Goal: Information Seeking & Learning: Learn about a topic

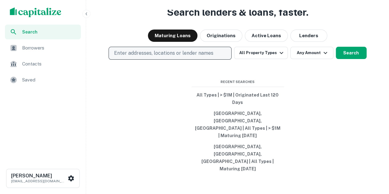
click at [135, 60] on button "Enter addresses, locations or lender names" at bounding box center [170, 53] width 123 height 13
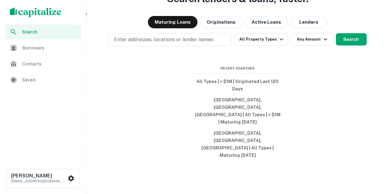
scroll to position [15, 0]
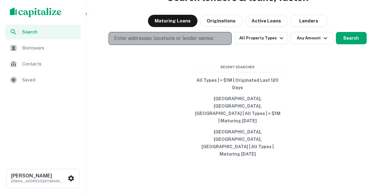
click at [202, 42] on p "Enter addresses, locations or lender names" at bounding box center [163, 38] width 99 height 7
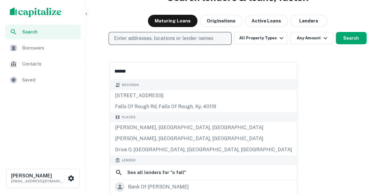
type input "*******"
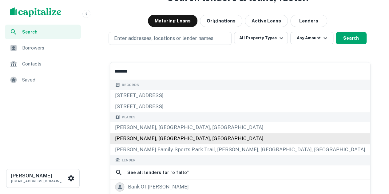
click at [196, 135] on div "O'Fallon, IL, USA" at bounding box center [240, 138] width 260 height 11
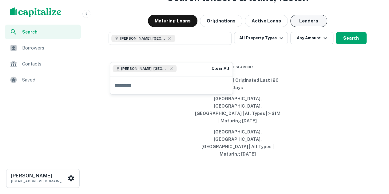
click at [319, 27] on button "Lenders" at bounding box center [308, 21] width 37 height 12
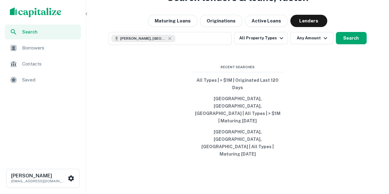
click at [304, 45] on div "O'Fallon, IL, USA All Property Types Any Amount Search" at bounding box center [238, 38] width 298 height 13
click at [320, 44] on button "Any Amount" at bounding box center [311, 38] width 43 height 12
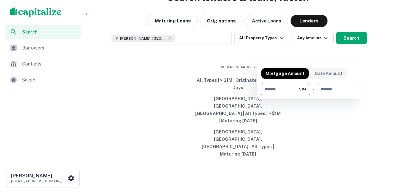
type input "*******"
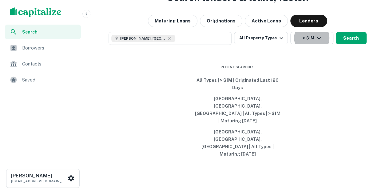
click at [375, 27] on div "Maturing Loans Originations Active Loans Lenders" at bounding box center [238, 21] width 298 height 12
click at [364, 44] on div "Search lenders & loans, faster. Maturing Loans Originations Active Loans Lender…" at bounding box center [238, 97] width 298 height 194
click at [361, 44] on button "Search" at bounding box center [351, 38] width 31 height 12
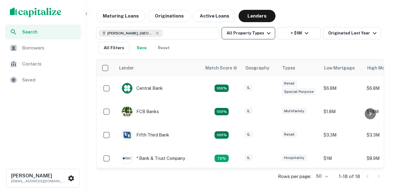
click at [265, 37] on button "All Property Types" at bounding box center [249, 33] width 54 height 12
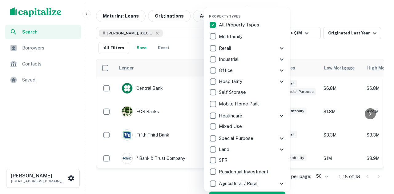
click at [228, 47] on p "Retail" at bounding box center [226, 48] width 14 height 7
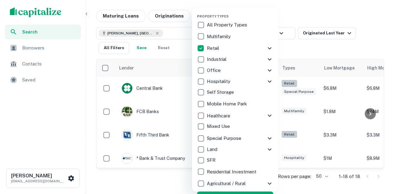
click at [250, 191] on div "Property Types All Property Types Multifamily Retail Storefront Auto Shop Bar S…" at bounding box center [235, 107] width 76 height 190
click at [250, 192] on div "Property Types All Property Types Multifamily Retail Storefront Auto Shop Bar S…" at bounding box center [235, 107] width 76 height 190
click at [251, 193] on button "Apply" at bounding box center [235, 197] width 76 height 11
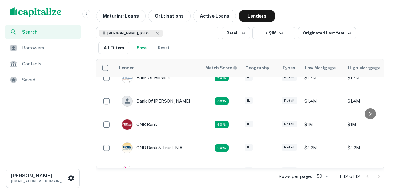
scroll to position [31, 0]
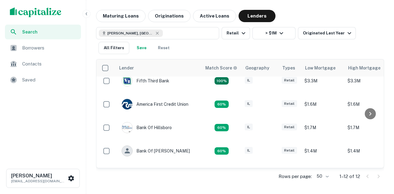
click at [245, 26] on div "O'Fallon, IL, USA Retail > $1M Originated Last Year All Filters Save Reset" at bounding box center [240, 38] width 288 height 32
click at [242, 29] on button "Retail" at bounding box center [236, 33] width 28 height 12
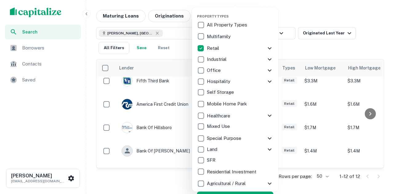
click at [213, 26] on p "All Property Types" at bounding box center [228, 24] width 42 height 7
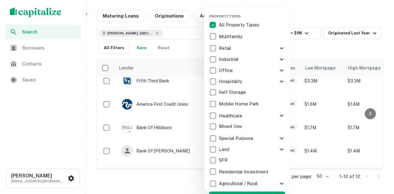
click at [304, 35] on div at bounding box center [197, 97] width 394 height 194
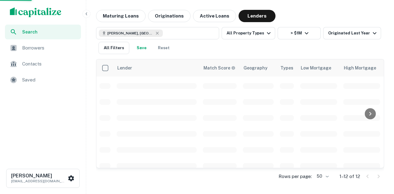
click at [297, 31] on div "Property Types All Property Types Multifamily Retail Storefront Auto Shop Bar S…" at bounding box center [197, 97] width 394 height 194
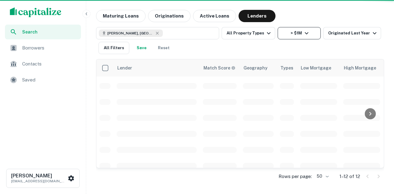
click at [295, 34] on button "> $1M" at bounding box center [299, 33] width 43 height 12
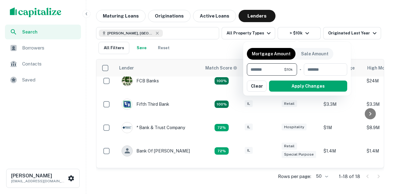
type input "*"
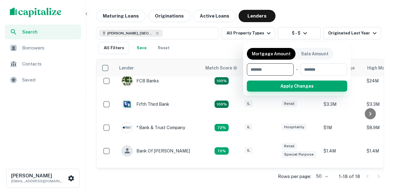
click at [282, 84] on button "Apply Changes" at bounding box center [297, 86] width 100 height 11
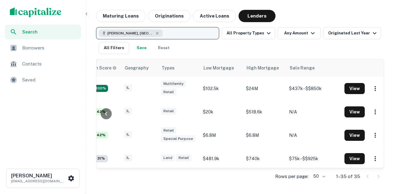
scroll to position [31, 123]
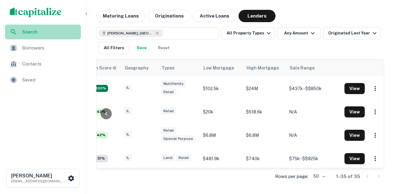
click at [46, 26] on div "Search" at bounding box center [43, 32] width 76 height 15
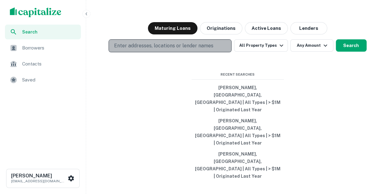
click at [177, 50] on p "Enter addresses, locations or lender names" at bounding box center [163, 45] width 99 height 7
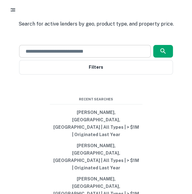
click at [87, 55] on input "text" at bounding box center [85, 51] width 126 height 7
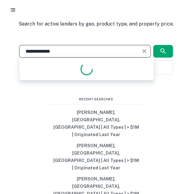
type input "**********"
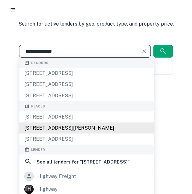
click at [71, 133] on div "1550 West Highway 50, O'Fallon, IL, USA" at bounding box center [86, 127] width 134 height 11
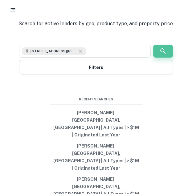
click at [158, 58] on button "button" at bounding box center [163, 51] width 20 height 13
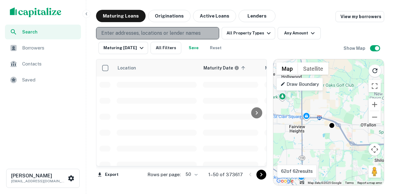
click at [136, 34] on p "Enter addresses, locations or lender names" at bounding box center [150, 33] width 99 height 7
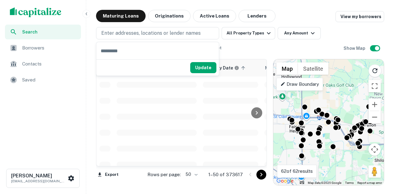
click at [66, 26] on div "Search" at bounding box center [43, 32] width 76 height 15
click at [65, 26] on div "Search" at bounding box center [43, 32] width 76 height 15
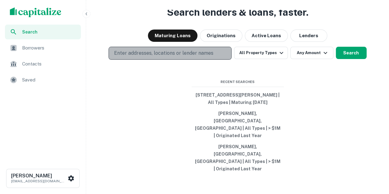
click at [126, 57] on p "Enter addresses, locations or lender names" at bounding box center [163, 53] width 99 height 7
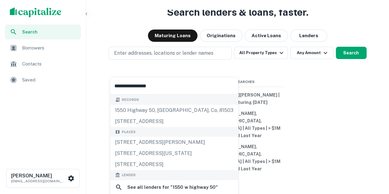
click at [124, 85] on input "**********" at bounding box center [174, 85] width 128 height 17
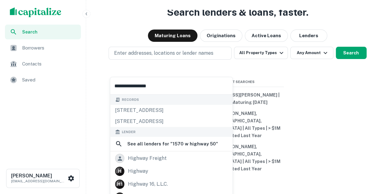
click at [196, 90] on input "**********" at bounding box center [171, 85] width 122 height 17
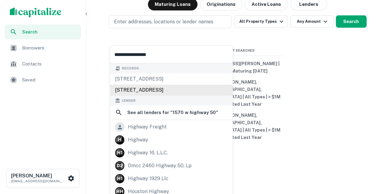
scroll to position [35, 0]
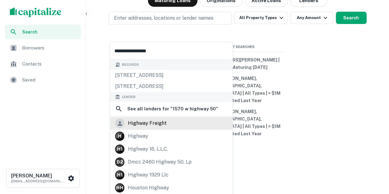
type input "**********"
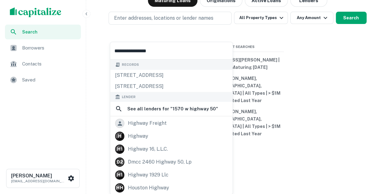
drag, startPoint x: 111, startPoint y: 5, endPoint x: 116, endPoint y: 1, distance: 6.3
click at [113, 2] on div "Search lenders & loans, faster. Maturing Loans Originations Active Loans Lender…" at bounding box center [238, 77] width 298 height 194
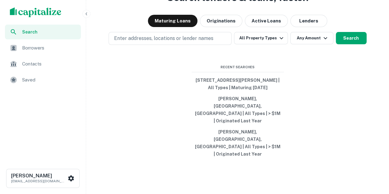
scroll to position [15, 0]
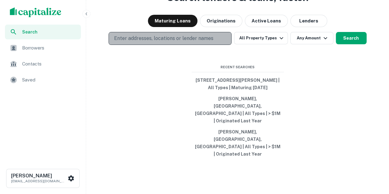
click at [153, 45] on button "Enter addresses, locations or lender names" at bounding box center [170, 38] width 123 height 13
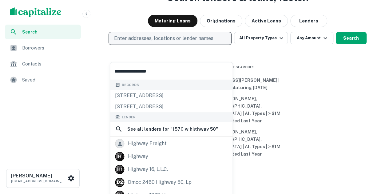
type input "**********"
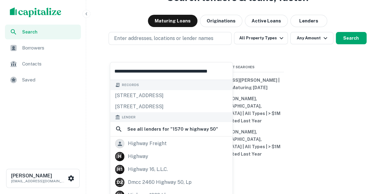
scroll to position [0, 9]
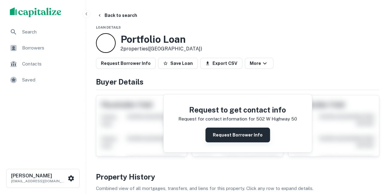
click at [254, 130] on button "Request Borrower Info" at bounding box center [238, 135] width 65 height 15
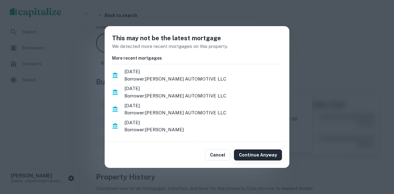
click at [251, 156] on button "Continue Anyway" at bounding box center [258, 155] width 48 height 11
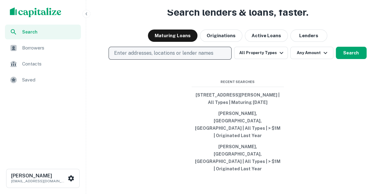
click at [196, 60] on button "Enter addresses, locations or lender names" at bounding box center [170, 53] width 123 height 13
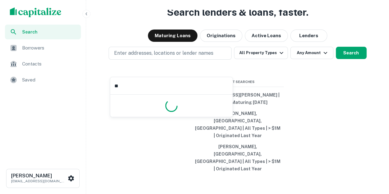
type input "*"
type input "******"
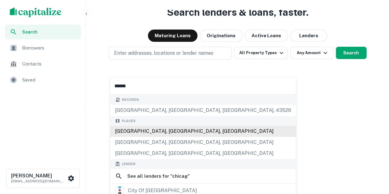
click at [161, 134] on div "[GEOGRAPHIC_DATA], [GEOGRAPHIC_DATA], [GEOGRAPHIC_DATA]" at bounding box center [203, 131] width 186 height 11
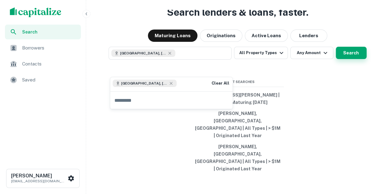
click at [353, 59] on button "Search" at bounding box center [351, 53] width 31 height 12
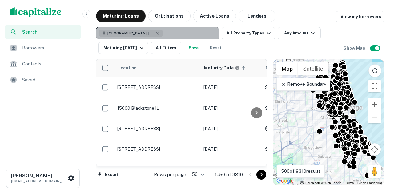
click at [142, 32] on div "[GEOGRAPHIC_DATA], [GEOGRAPHIC_DATA], [GEOGRAPHIC_DATA]" at bounding box center [131, 33] width 64 height 7
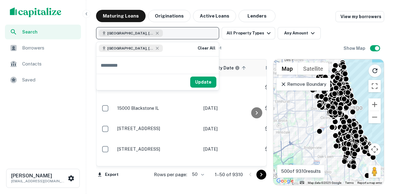
click at [134, 31] on span "Chicago, IL, USA" at bounding box center [130, 33] width 46 height 6
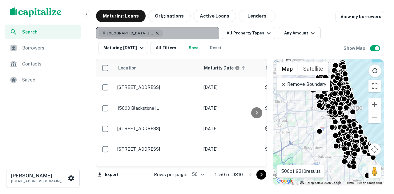
click at [155, 33] on icon "button" at bounding box center [157, 33] width 5 height 5
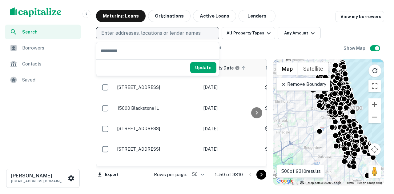
type input "**********"
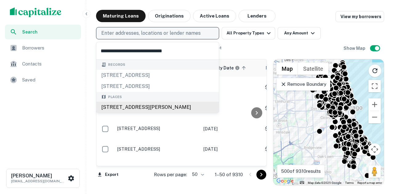
click at [146, 106] on div "1574 W Hwy 50, O'Fallon, IL 62269, USA" at bounding box center [157, 107] width 122 height 11
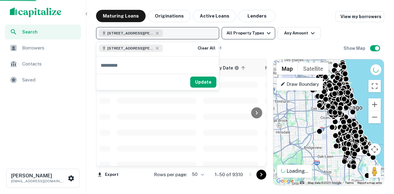
click at [194, 81] on button "Update" at bounding box center [203, 82] width 26 height 11
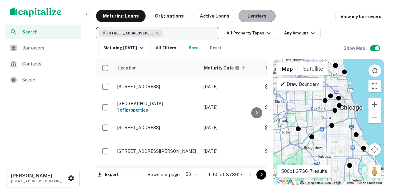
click at [250, 20] on button "Lenders" at bounding box center [256, 16] width 37 height 12
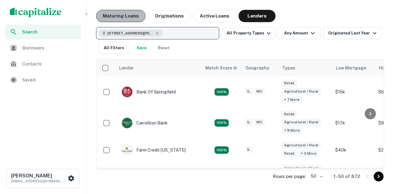
click at [133, 19] on button "Maturing Loans" at bounding box center [121, 16] width 50 height 12
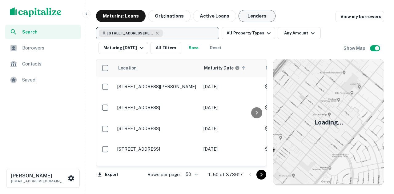
click at [262, 19] on button "Lenders" at bounding box center [256, 16] width 37 height 12
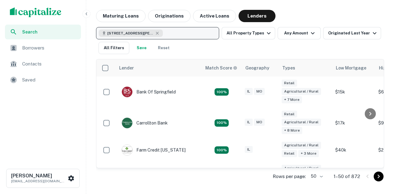
click at [145, 18] on div "Maturing Loans Originations Active Loans Lenders" at bounding box center [185, 16] width 179 height 12
click at [135, 17] on button "Maturing Loans" at bounding box center [121, 16] width 50 height 12
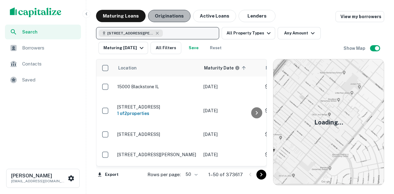
click at [166, 19] on button "Originations" at bounding box center [169, 16] width 42 height 12
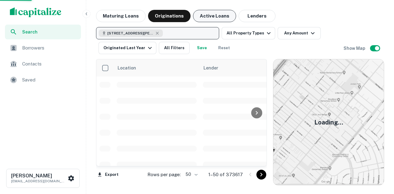
click at [204, 14] on button "Active Loans" at bounding box center [214, 16] width 43 height 12
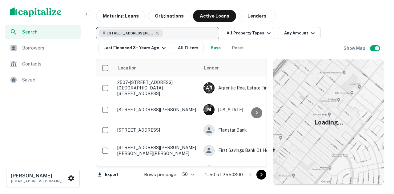
click at [186, 35] on button "1574 W Hwy 50, O'Fallon, IL 62269, USA" at bounding box center [157, 33] width 123 height 12
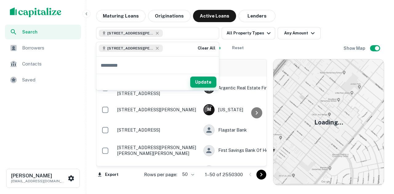
click at [206, 83] on button "Update" at bounding box center [203, 82] width 26 height 11
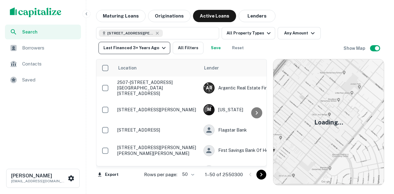
click at [145, 45] on div "Last Financed 3+ Years Ago" at bounding box center [135, 47] width 64 height 7
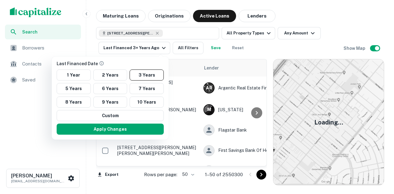
click at [276, 52] on div at bounding box center [197, 97] width 394 height 194
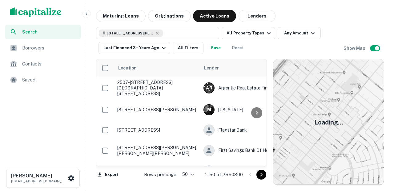
click at [149, 58] on div "Location Lender Purpose Type Mortgage Amount Borrower Last Financed Date sorted…" at bounding box center [240, 119] width 288 height 131
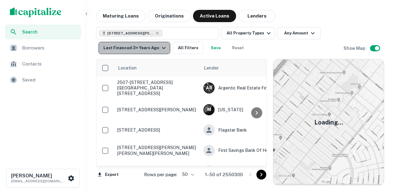
click at [148, 54] on button "Last Financed 3+ Years Ago" at bounding box center [134, 48] width 72 height 12
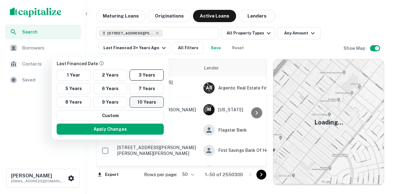
click at [148, 103] on button "10 Years" at bounding box center [147, 102] width 34 height 11
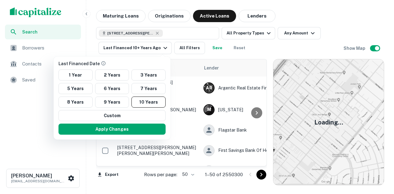
click at [147, 126] on button "Apply Changes" at bounding box center [111, 129] width 107 height 11
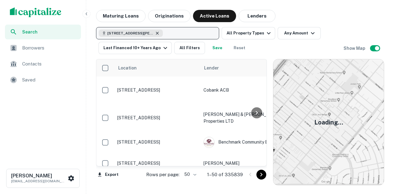
click at [159, 34] on icon "button" at bounding box center [157, 33] width 5 height 5
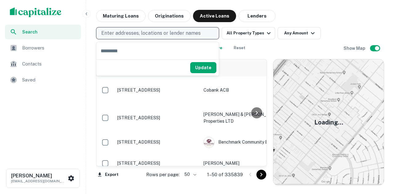
click at [52, 8] on img "scrollable content" at bounding box center [36, 12] width 52 height 10
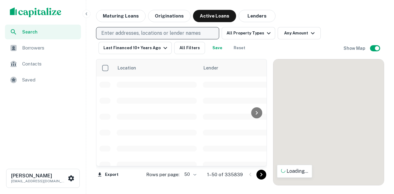
click at [57, 16] on img "scrollable content" at bounding box center [36, 12] width 52 height 10
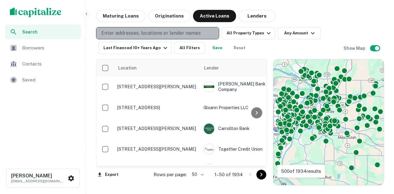
drag, startPoint x: 180, startPoint y: 35, endPoint x: 184, endPoint y: 32, distance: 5.3
click at [182, 32] on p "Enter addresses, locations or lender names" at bounding box center [150, 33] width 99 height 7
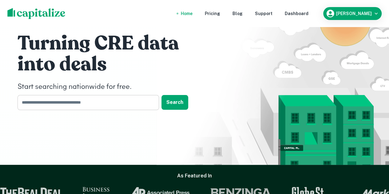
click at [84, 107] on input "text" at bounding box center [86, 102] width 137 height 15
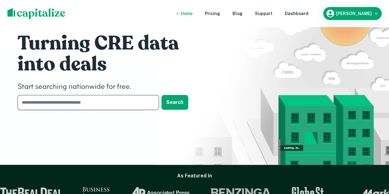
paste input "**********"
type input "**********"
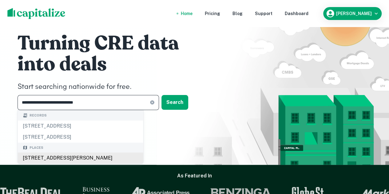
click at [78, 155] on div "1574 W Hwy 50, O'Fallon, IL 62269, USA" at bounding box center [81, 158] width 126 height 11
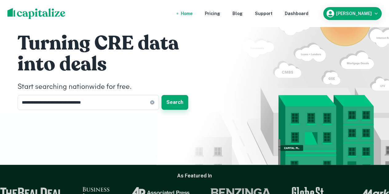
click at [174, 102] on button "Search" at bounding box center [175, 102] width 27 height 15
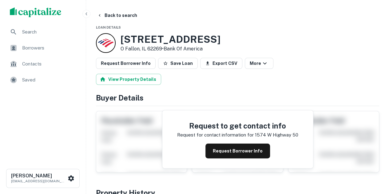
click at [46, 33] on span "Search" at bounding box center [49, 31] width 55 height 7
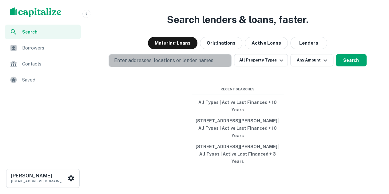
click at [159, 67] on button "Enter addresses, locations or lender names" at bounding box center [170, 60] width 123 height 13
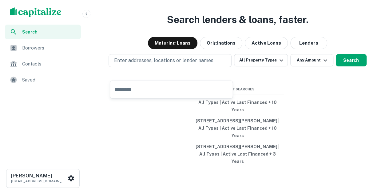
type input "**********"
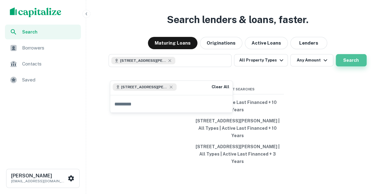
click at [352, 66] on button "Search" at bounding box center [351, 60] width 31 height 12
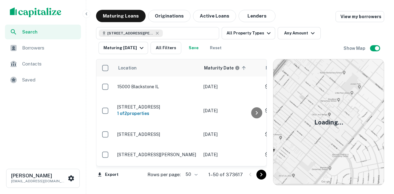
click at [159, 18] on button "Originations" at bounding box center [169, 16] width 42 height 12
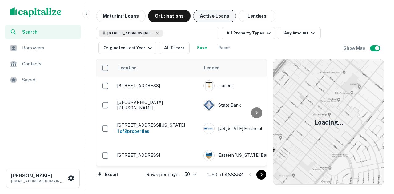
click at [202, 21] on button "Active Loans" at bounding box center [214, 16] width 43 height 12
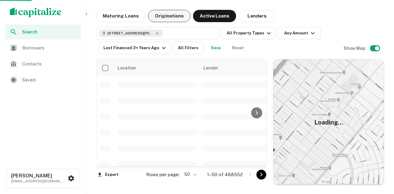
click at [178, 21] on button "Originations" at bounding box center [169, 16] width 42 height 12
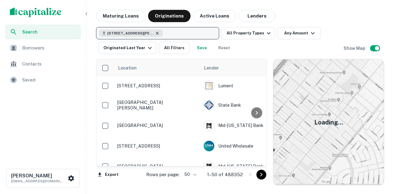
click at [159, 34] on icon "button" at bounding box center [157, 33] width 5 height 5
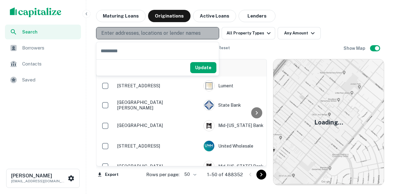
click at [159, 34] on p "Enter addresses, locations or lender names" at bounding box center [150, 33] width 99 height 7
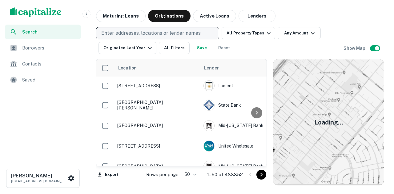
click at [162, 36] on p "Enter addresses, locations or lender names" at bounding box center [150, 33] width 99 height 7
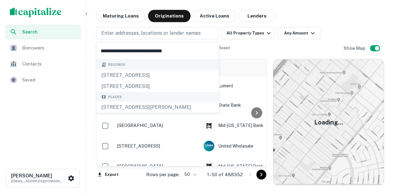
click at [134, 47] on input "**********" at bounding box center [157, 50] width 122 height 17
type input "**********"
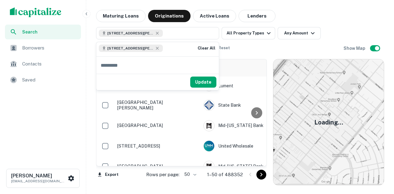
click at [47, 11] on img "scrollable content" at bounding box center [36, 12] width 52 height 10
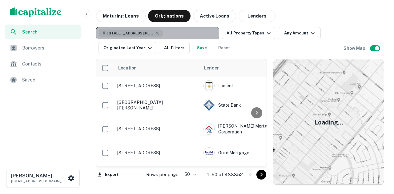
click at [161, 31] on div "[STREET_ADDRESS][PERSON_NAME]" at bounding box center [131, 33] width 64 height 7
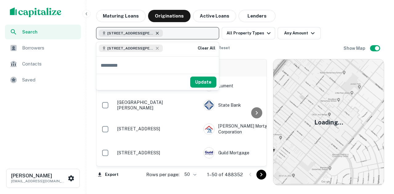
click at [156, 34] on icon "button" at bounding box center [157, 33] width 5 height 5
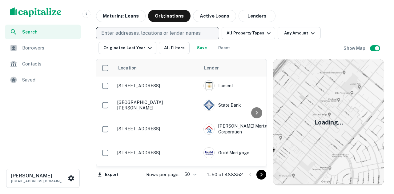
click at [365, 45] on h6 "Show Map" at bounding box center [354, 48] width 23 height 7
click at [37, 16] on img "scrollable content" at bounding box center [36, 12] width 52 height 10
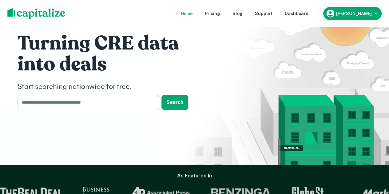
click at [79, 111] on div "Turning CRE data into deals Start searching nationwide for free. ​ Search" at bounding box center [194, 73] width 369 height 146
click at [83, 109] on input "text" at bounding box center [86, 102] width 137 height 15
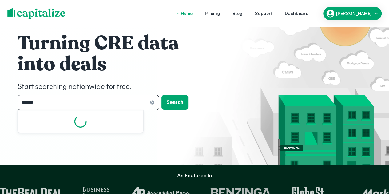
type input "*******"
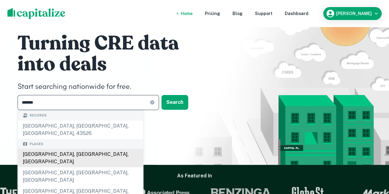
click at [116, 149] on div "[GEOGRAPHIC_DATA], [GEOGRAPHIC_DATA], [GEOGRAPHIC_DATA]" at bounding box center [81, 158] width 126 height 18
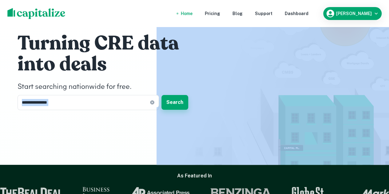
click at [169, 95] on div "**********" at bounding box center [110, 70] width 185 height 79
click at [173, 100] on button "Search" at bounding box center [175, 102] width 27 height 15
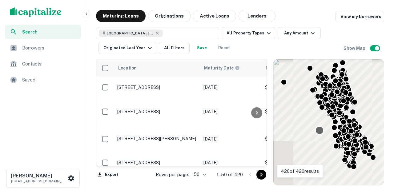
click at [319, 134] on div "To activate drag with keyboard, press Alt + Enter. Once in keyboard drag state,…" at bounding box center [328, 122] width 110 height 126
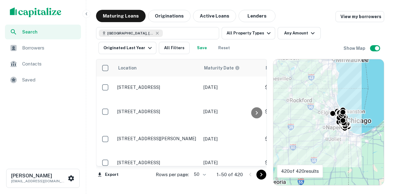
drag, startPoint x: 335, startPoint y: 130, endPoint x: 353, endPoint y: 122, distance: 19.8
click at [353, 122] on div "To navigate, press the arrow keys. To activate drag with keyboard, press Alt + …" at bounding box center [328, 122] width 110 height 126
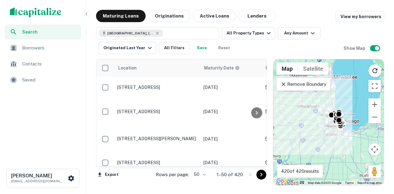
drag, startPoint x: 323, startPoint y: 124, endPoint x: 321, endPoint y: 104, distance: 20.1
click at [323, 111] on div "To activate drag with keyboard, press Alt + Enter. Once in keyboard drag state,…" at bounding box center [328, 122] width 110 height 126
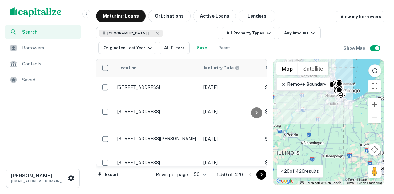
click at [303, 90] on div "Remove Boundary" at bounding box center [303, 84] width 54 height 13
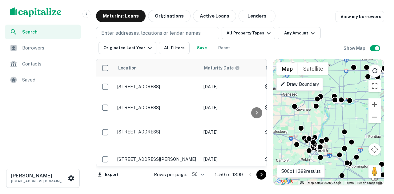
drag, startPoint x: 317, startPoint y: 115, endPoint x: 304, endPoint y: 134, distance: 22.7
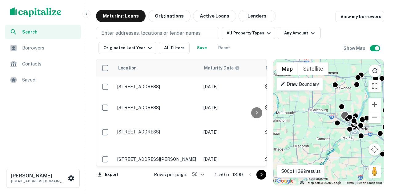
drag, startPoint x: 304, startPoint y: 134, endPoint x: 352, endPoint y: 112, distance: 52.6
click at [352, 112] on div "To activate drag with keyboard, press Alt + Enter. Once in keyboard drag state,…" at bounding box center [328, 122] width 110 height 126
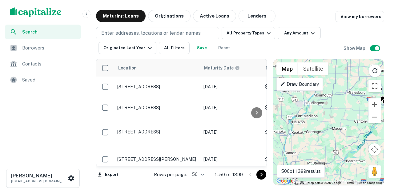
drag, startPoint x: 319, startPoint y: 115, endPoint x: 317, endPoint y: 118, distance: 3.3
click at [330, 98] on div "To activate drag with keyboard, press Alt + Enter. Once in keyboard drag state,…" at bounding box center [328, 122] width 110 height 126
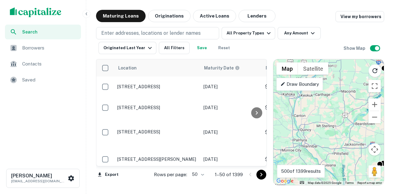
drag, startPoint x: 313, startPoint y: 126, endPoint x: 311, endPoint y: 118, distance: 8.1
click at [317, 95] on div "To activate drag with keyboard, press Alt + Enter. Once in keyboard drag state,…" at bounding box center [328, 122] width 110 height 126
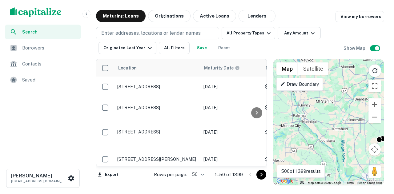
drag, startPoint x: 320, startPoint y: 137, endPoint x: 319, endPoint y: 112, distance: 25.3
click at [319, 112] on div "To activate drag with keyboard, press Alt + Enter. Once in keyboard drag state,…" at bounding box center [328, 122] width 110 height 126
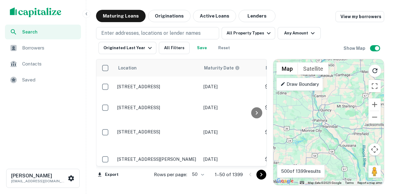
drag, startPoint x: 329, startPoint y: 114, endPoint x: 350, endPoint y: 120, distance: 21.7
click at [350, 120] on div "To activate drag with keyboard, press Alt + Enter. Once in keyboard drag state,…" at bounding box center [328, 122] width 110 height 126
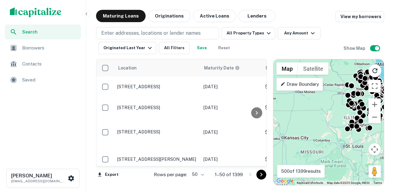
drag, startPoint x: 325, startPoint y: 146, endPoint x: 305, endPoint y: 132, distance: 24.8
click at [305, 132] on div "To activate drag with keyboard, press Alt + Enter. Once in keyboard drag state,…" at bounding box center [328, 122] width 110 height 126
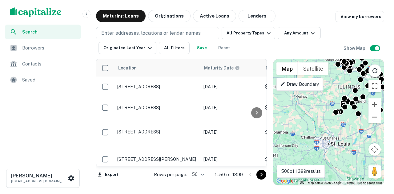
drag, startPoint x: 342, startPoint y: 128, endPoint x: 312, endPoint y: 131, distance: 30.3
click at [312, 132] on div "To activate drag with keyboard, press Alt + Enter. Once in keyboard drag state,…" at bounding box center [328, 122] width 110 height 126
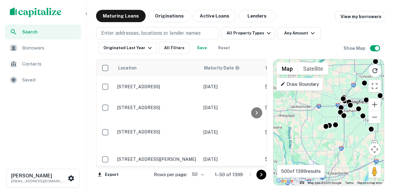
drag, startPoint x: 317, startPoint y: 119, endPoint x: 319, endPoint y: 145, distance: 26.3
click at [319, 145] on div "To activate drag with keyboard, press Alt + Enter. Once in keyboard drag state,…" at bounding box center [328, 122] width 110 height 126
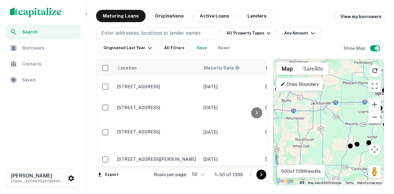
drag, startPoint x: 311, startPoint y: 115, endPoint x: 329, endPoint y: 126, distance: 21.7
click at [332, 128] on div "To activate drag with keyboard, press Alt + Enter. Once in keyboard drag state,…" at bounding box center [328, 122] width 110 height 126
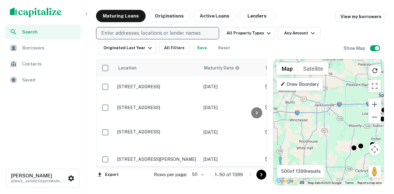
click at [135, 33] on p "Enter addresses, locations or lender names" at bounding box center [150, 33] width 99 height 7
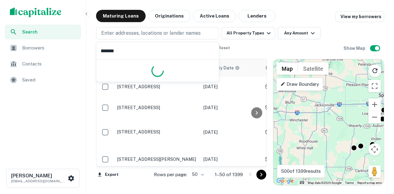
type input "********"
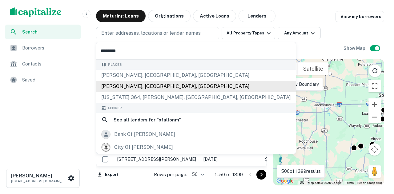
click at [159, 87] on div "[PERSON_NAME], [GEOGRAPHIC_DATA], [GEOGRAPHIC_DATA]" at bounding box center [195, 86] width 199 height 11
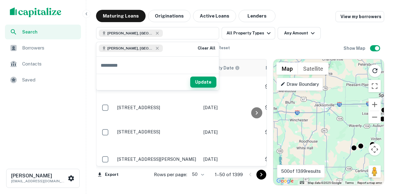
click at [201, 83] on button "Update" at bounding box center [203, 82] width 26 height 11
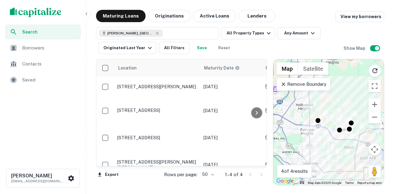
drag, startPoint x: 348, startPoint y: 142, endPoint x: 325, endPoint y: 136, distance: 23.4
click at [330, 144] on div "To activate drag with keyboard, press Alt + Enter. Once in keyboard drag state,…" at bounding box center [328, 122] width 110 height 126
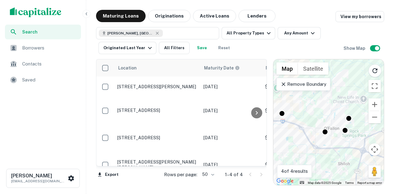
drag, startPoint x: 336, startPoint y: 137, endPoint x: 311, endPoint y: 137, distance: 25.5
click at [311, 137] on div "To activate drag with keyboard, press Alt + Enter. Once in keyboard drag state,…" at bounding box center [328, 122] width 110 height 126
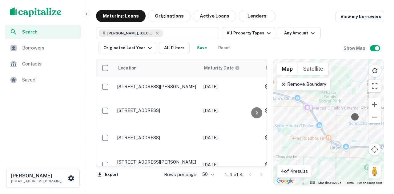
drag, startPoint x: 312, startPoint y: 142, endPoint x: 352, endPoint y: 117, distance: 47.5
click at [352, 117] on div "To activate drag with keyboard, press Alt + Enter. Once in keyboard drag state,…" at bounding box center [328, 122] width 110 height 126
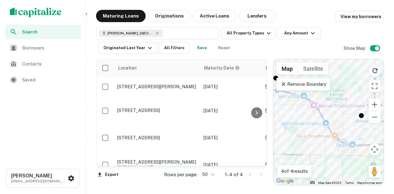
drag, startPoint x: 313, startPoint y: 124, endPoint x: 326, endPoint y: 124, distance: 13.2
click at [324, 124] on div "To activate drag with keyboard, press Alt + Enter. Once in keyboard drag state,…" at bounding box center [328, 122] width 110 height 126
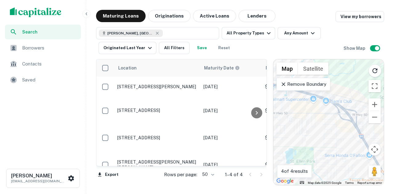
drag, startPoint x: 299, startPoint y: 107, endPoint x: 345, endPoint y: 148, distance: 61.0
click at [345, 148] on div "To activate drag with keyboard, press Alt + Enter. Once in keyboard drag state,…" at bounding box center [328, 122] width 110 height 126
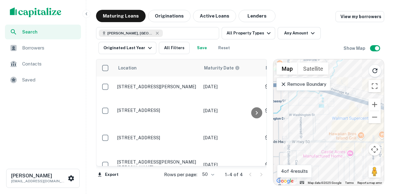
drag, startPoint x: 312, startPoint y: 117, endPoint x: 341, endPoint y: 119, distance: 29.0
click at [341, 119] on div "To activate drag with keyboard, press Alt + Enter. Once in keyboard drag state,…" at bounding box center [328, 122] width 110 height 126
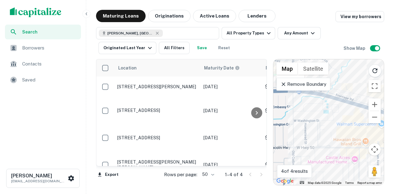
drag, startPoint x: 323, startPoint y: 104, endPoint x: 327, endPoint y: 108, distance: 5.2
click at [327, 108] on div "To activate drag with keyboard, press Alt + Enter. Once in keyboard drag state,…" at bounding box center [328, 122] width 110 height 126
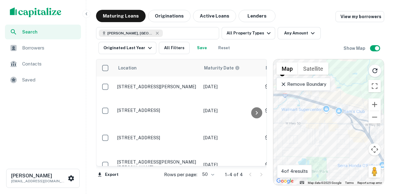
drag, startPoint x: 330, startPoint y: 118, endPoint x: 275, endPoint y: 85, distance: 64.4
click at [315, 116] on div "To activate drag with keyboard, press Alt + Enter. Once in keyboard drag state,…" at bounding box center [328, 122] width 110 height 126
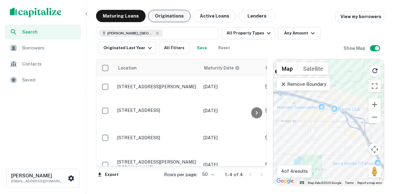
click at [174, 17] on button "Originations" at bounding box center [169, 16] width 42 height 12
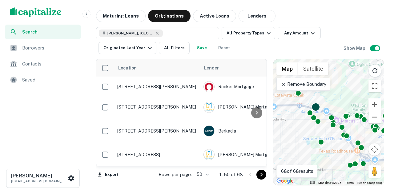
click at [314, 106] on div at bounding box center [315, 106] width 9 height 9
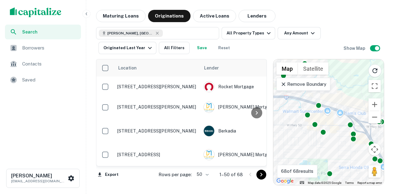
drag, startPoint x: 311, startPoint y: 106, endPoint x: 334, endPoint y: 133, distance: 36.4
click at [334, 133] on div "To activate drag with keyboard, press Alt + Enter. Once in keyboard drag state,…" at bounding box center [328, 122] width 110 height 126
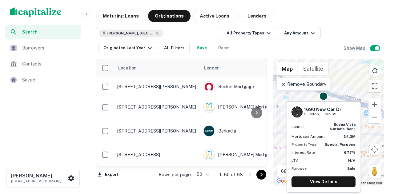
click at [324, 97] on div "1690 New Car Dr O Fallon, IL 62269 Lender buena vista national bank Mortgage Am…" at bounding box center [324, 145] width 76 height 96
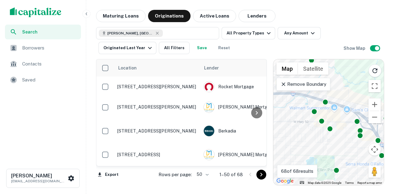
drag, startPoint x: 338, startPoint y: 131, endPoint x: 335, endPoint y: 130, distance: 3.2
click at [335, 130] on div "To activate drag with keyboard, press Alt + Enter. Once in keyboard drag state,…" at bounding box center [328, 122] width 110 height 126
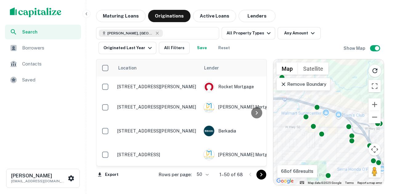
drag, startPoint x: 341, startPoint y: 128, endPoint x: 331, endPoint y: 132, distance: 10.3
click at [331, 132] on div "To activate drag with keyboard, press Alt + Enter. Once in keyboard drag state,…" at bounding box center [328, 122] width 110 height 126
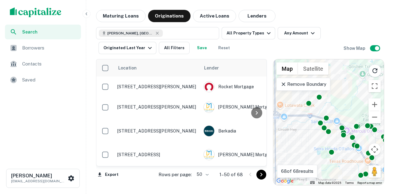
click at [333, 131] on div "To activate drag with keyboard, press Alt + Enter. Once in keyboard drag state,…" at bounding box center [328, 122] width 110 height 126
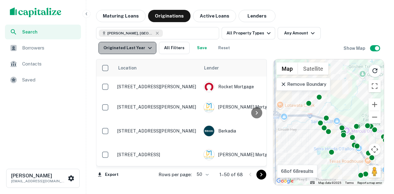
click at [148, 49] on icon "button" at bounding box center [149, 47] width 7 height 7
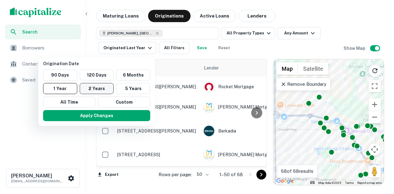
click at [96, 86] on button "2 Years" at bounding box center [97, 88] width 34 height 11
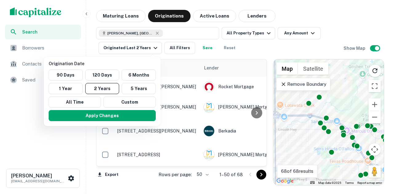
click at [111, 112] on button "Apply Changes" at bounding box center [102, 115] width 107 height 11
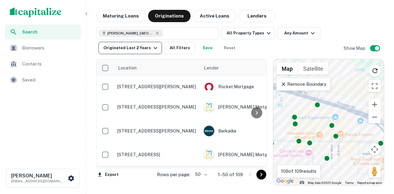
click at [110, 47] on div "Originated Last 2 Years" at bounding box center [131, 47] width 56 height 7
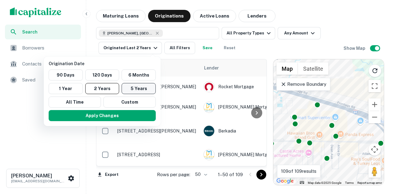
click at [141, 91] on button "5 Years" at bounding box center [139, 88] width 34 height 11
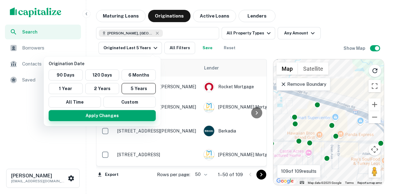
click at [141, 110] on button "Apply Changes" at bounding box center [102, 115] width 107 height 11
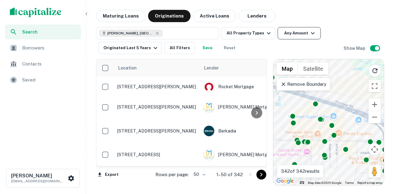
click at [288, 34] on button "Any Amount" at bounding box center [299, 33] width 43 height 12
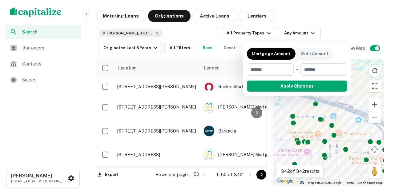
click at [330, 22] on div at bounding box center [197, 97] width 394 height 194
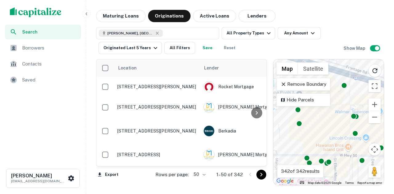
drag, startPoint x: 295, startPoint y: 120, endPoint x: 329, endPoint y: 128, distance: 34.8
click at [329, 128] on div "To activate drag with keyboard, press Alt + Enter. Once in keyboard drag state,…" at bounding box center [328, 122] width 110 height 126
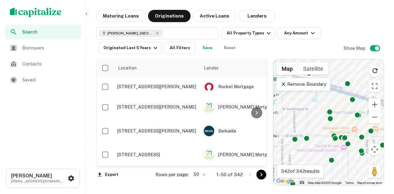
drag, startPoint x: 313, startPoint y: 137, endPoint x: 326, endPoint y: 153, distance: 21.2
click at [326, 153] on div "To activate drag with keyboard, press Alt + Enter. Once in keyboard drag state,…" at bounding box center [328, 122] width 110 height 126
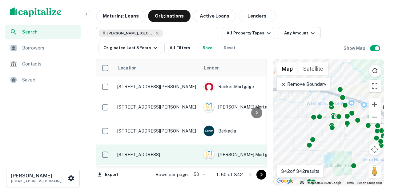
click at [121, 161] on td "[STREET_ADDRESS]" at bounding box center [157, 155] width 86 height 20
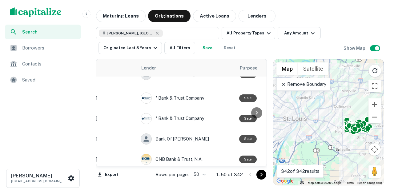
scroll to position [523, 0]
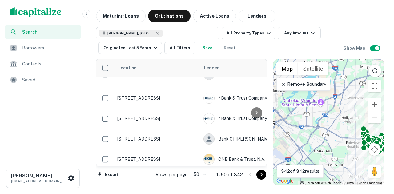
drag, startPoint x: 329, startPoint y: 114, endPoint x: 312, endPoint y: 108, distance: 18.2
click at [313, 105] on div "To activate drag with keyboard, press Alt + Enter. Once in keyboard drag state,…" at bounding box center [328, 122] width 110 height 126
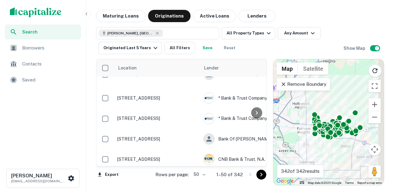
drag, startPoint x: 329, startPoint y: 117, endPoint x: 292, endPoint y: 107, distance: 39.0
click at [293, 102] on div "To activate drag with keyboard, press Alt + Enter. Once in keyboard drag state,…" at bounding box center [328, 122] width 110 height 126
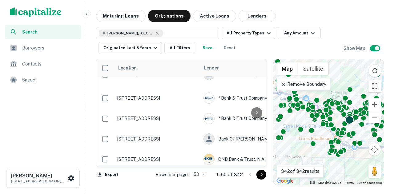
drag, startPoint x: 324, startPoint y: 144, endPoint x: 346, endPoint y: 123, distance: 30.7
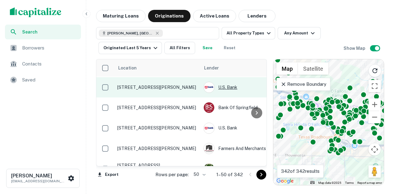
scroll to position [646, 0]
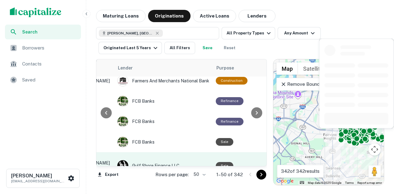
scroll to position [969, 86]
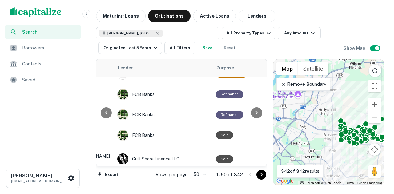
click at [207, 176] on body "Search Borrowers Contacts Saved Roman Devdyuk roman.devdyuk@marcusmillichap.com…" at bounding box center [197, 97] width 394 height 194
click at [198, 179] on li "100" at bounding box center [200, 181] width 18 height 11
type input "***"
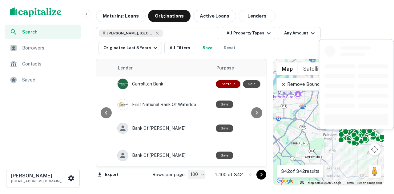
scroll to position [608, 86]
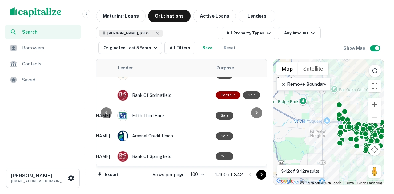
drag, startPoint x: 321, startPoint y: 139, endPoint x: 289, endPoint y: 129, distance: 33.8
click at [290, 131] on div "To activate drag with keyboard, press Alt + Enter. Once in keyboard drag state,…" at bounding box center [328, 122] width 110 height 126
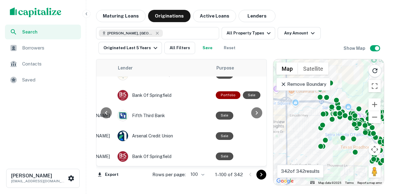
drag, startPoint x: 304, startPoint y: 126, endPoint x: 294, endPoint y: 122, distance: 11.2
click at [294, 122] on div "To activate drag with keyboard, press Alt + Enter. Once in keyboard drag state,…" at bounding box center [328, 122] width 110 height 126
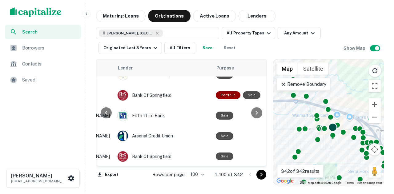
drag, startPoint x: 342, startPoint y: 126, endPoint x: 333, endPoint y: 129, distance: 10.1
click at [336, 138] on div "To activate drag with keyboard, press Alt + Enter. Once in keyboard drag state,…" at bounding box center [328, 122] width 110 height 126
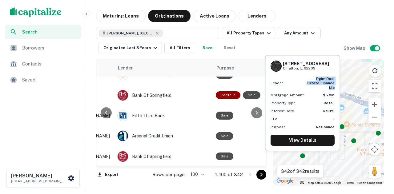
drag, startPoint x: 304, startPoint y: 83, endPoint x: 335, endPoint y: 89, distance: 31.6
click at [335, 89] on div "1715 W HIGHWAY 50 O Fallon, IL 62269 Lender pgim real estate finance llc Mortga…" at bounding box center [303, 103] width 74 height 95
click at [301, 156] on div at bounding box center [302, 154] width 9 height 9
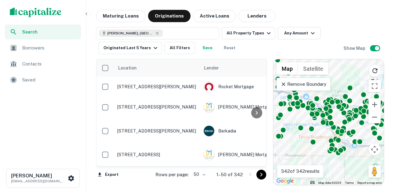
scroll to position [646, 0]
